Goal: Task Accomplishment & Management: Manage account settings

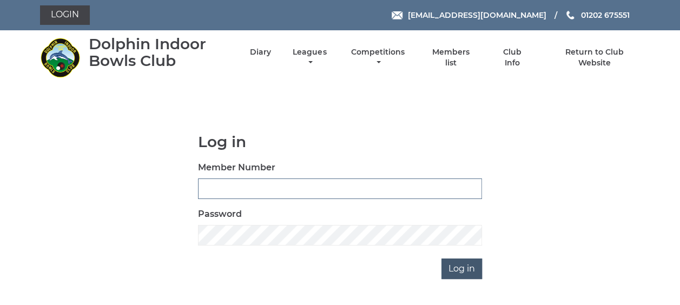
type input "3863"
click at [453, 268] on input "Log in" at bounding box center [461, 269] width 41 height 21
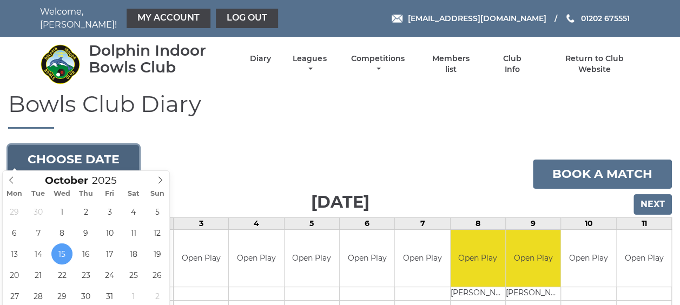
click at [126, 149] on button "Choose date" at bounding box center [73, 159] width 131 height 29
type input "2025-10-30"
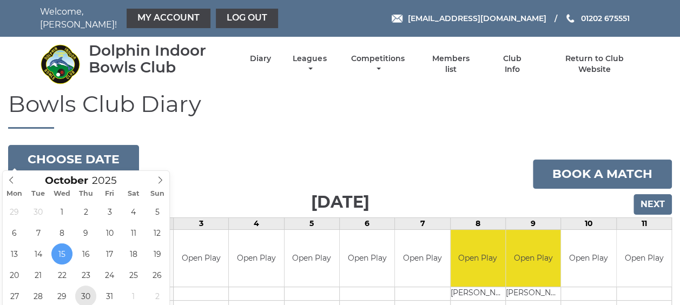
scroll to position [2, 0]
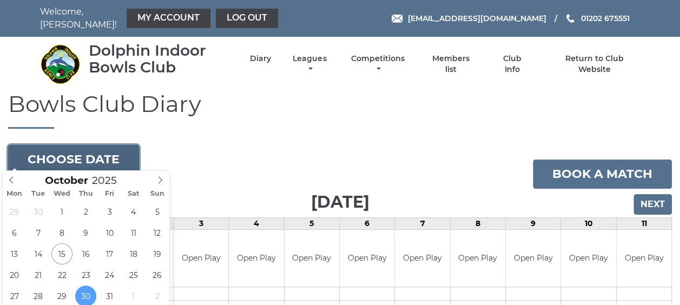
click at [122, 157] on button "Choose date" at bounding box center [73, 159] width 131 height 29
type input "2025-10-15"
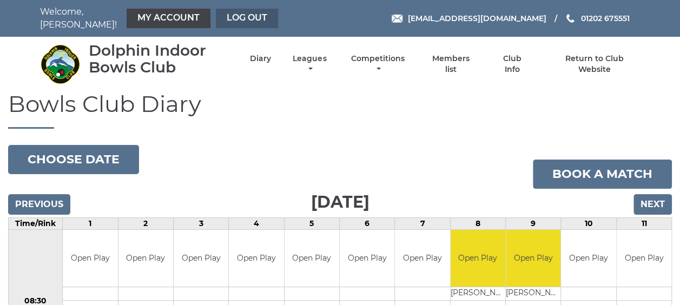
click at [249, 18] on link "Log out" at bounding box center [247, 18] width 62 height 19
